Goal: Information Seeking & Learning: Learn about a topic

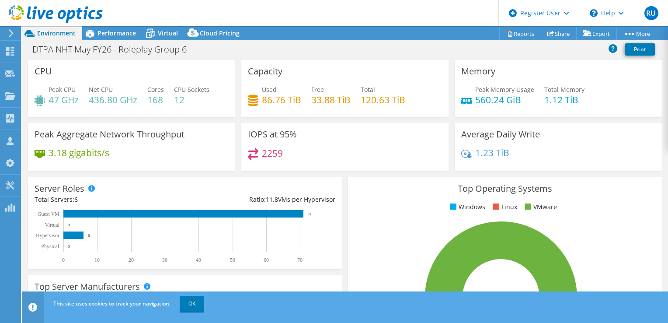
select select "USD"
click at [113, 38] on div "Performance" at bounding box center [112, 33] width 60 height 14
click at [116, 32] on span "Performance" at bounding box center [117, 33] width 38 height 8
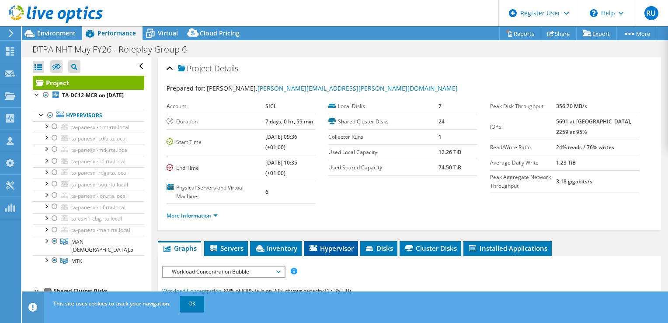
click at [338, 248] on span "Hypervisor" at bounding box center [330, 248] width 45 height 9
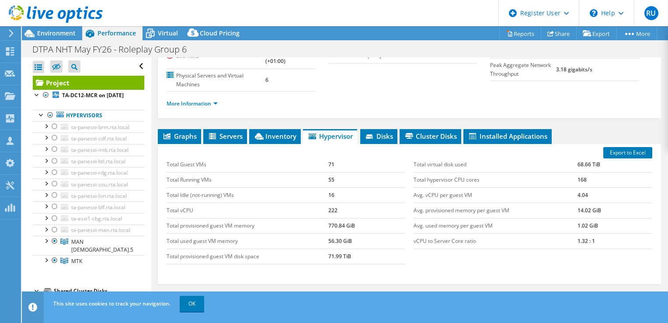
scroll to position [131, 0]
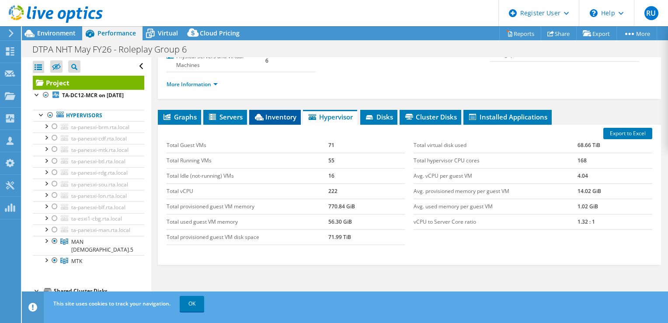
click at [287, 118] on span "Inventory" at bounding box center [275, 116] width 43 height 9
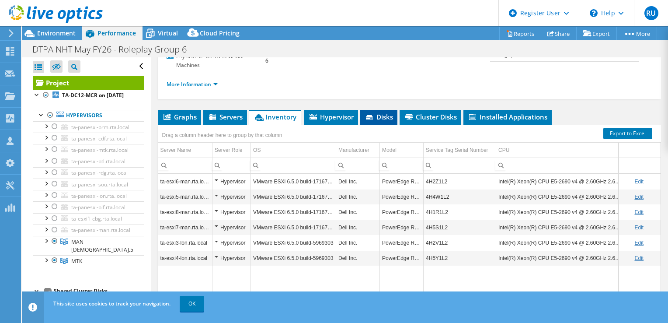
click at [383, 118] on span "Disks" at bounding box center [379, 116] width 28 height 9
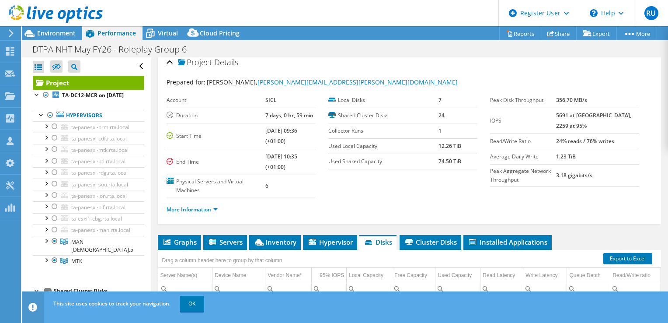
scroll to position [0, 0]
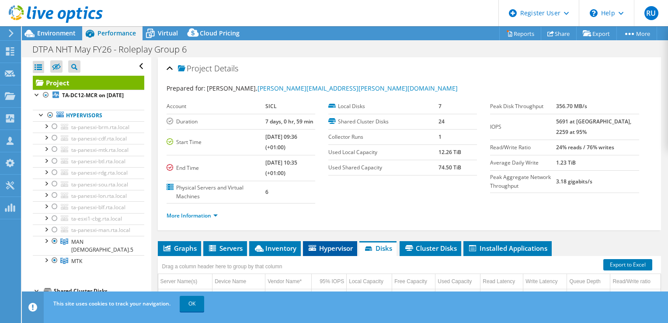
click at [313, 247] on icon at bounding box center [312, 248] width 7 height 6
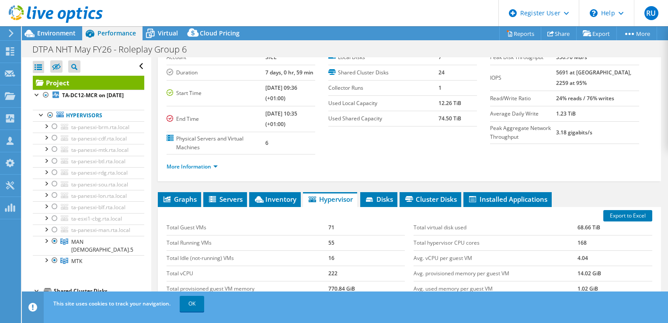
scroll to position [131, 0]
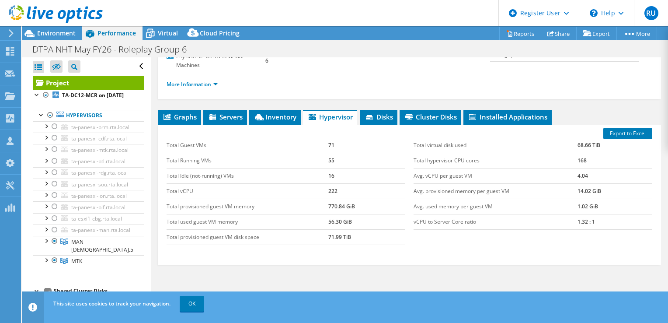
click at [293, 103] on div "Project Details Prepared for: Bret Pilson, bret.pilson@sicl.com Account SICL Du…" at bounding box center [409, 135] width 517 height 418
click at [288, 112] on span "Inventory" at bounding box center [275, 116] width 43 height 9
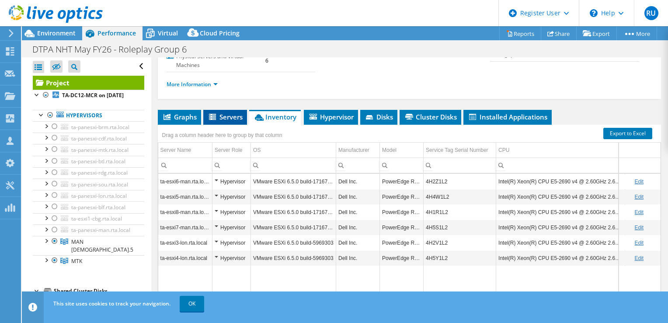
click at [243, 118] on span "Servers" at bounding box center [225, 116] width 35 height 9
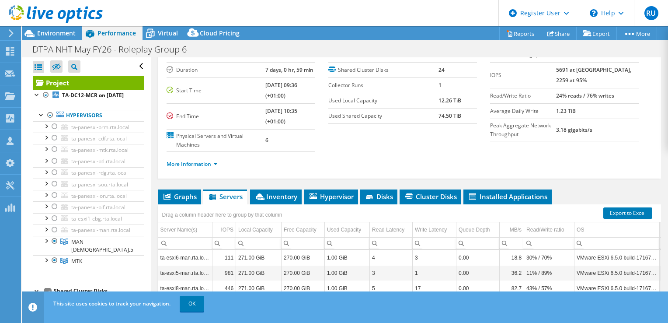
scroll to position [0, 0]
